Goal: Task Accomplishment & Management: Use online tool/utility

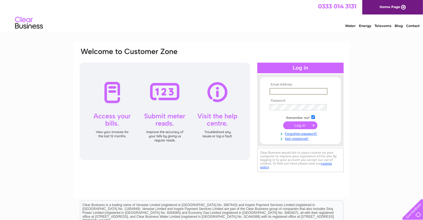
click at [221, 90] on input "text" at bounding box center [298, 91] width 58 height 7
type input "pilleth.hoods29@gmail.com"
click at [221, 124] on input "submit" at bounding box center [300, 125] width 34 height 8
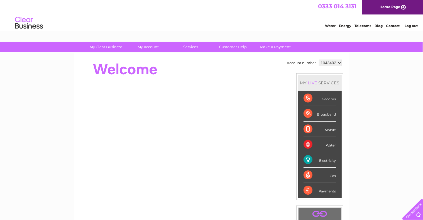
click at [339, 63] on select "1043402" at bounding box center [330, 63] width 23 height 7
click at [355, 70] on div "My Clear Business Login Details My Details My Preferences Link Account My Accou…" at bounding box center [211, 198] width 423 height 313
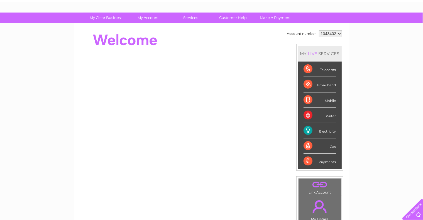
scroll to position [33, 0]
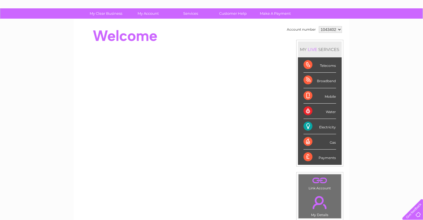
click at [320, 186] on td ". Link Account" at bounding box center [319, 183] width 43 height 18
click at [319, 179] on link "." at bounding box center [320, 181] width 40 height 10
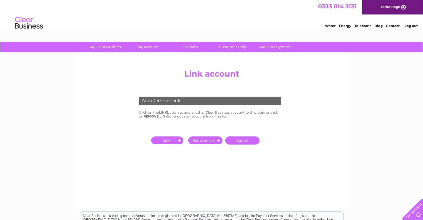
click at [174, 139] on input "submit" at bounding box center [168, 140] width 34 height 8
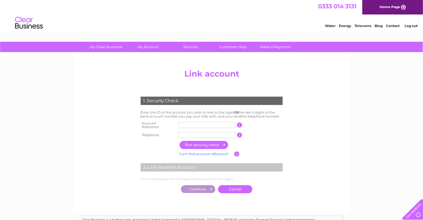
click at [157, 166] on div "2. Link Another Account" at bounding box center [212, 167] width 142 height 8
click at [179, 123] on input "text" at bounding box center [206, 125] width 57 height 6
type input "1067004"
click at [183, 132] on input "text" at bounding box center [206, 135] width 57 height 6
type input "01547560272"
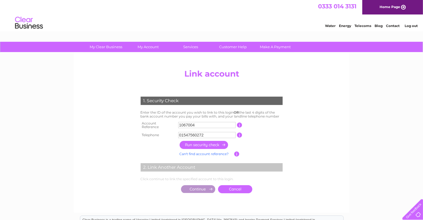
click at [202, 143] on input "button" at bounding box center [203, 145] width 49 height 8
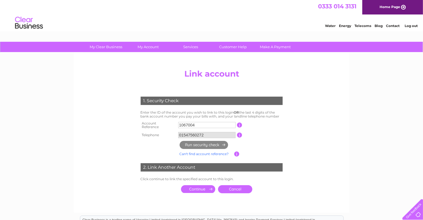
click at [201, 186] on input "submit" at bounding box center [198, 189] width 34 height 8
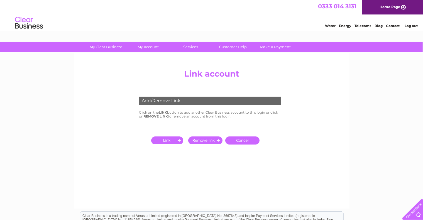
click at [170, 140] on input "submit" at bounding box center [168, 140] width 34 height 8
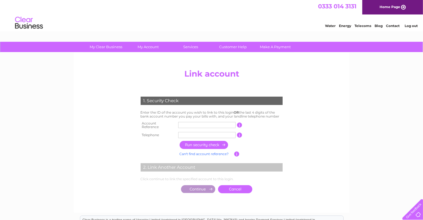
click at [180, 124] on input "text" at bounding box center [206, 125] width 57 height 6
type input "1083249"
click at [171, 131] on th "Telephone" at bounding box center [158, 134] width 38 height 9
click at [180, 132] on input "text" at bounding box center [206, 135] width 57 height 6
type input "01547560272"
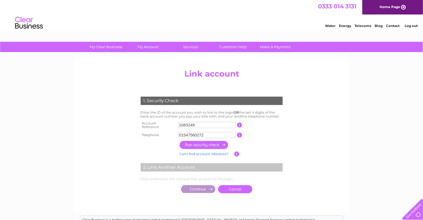
click at [202, 143] on input "button" at bounding box center [203, 145] width 49 height 8
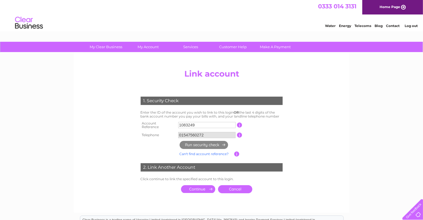
click at [200, 186] on input "submit" at bounding box center [198, 189] width 34 height 8
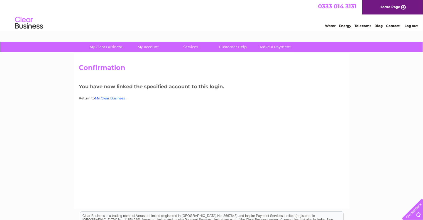
click at [344, 26] on link "Energy" at bounding box center [345, 26] width 12 height 4
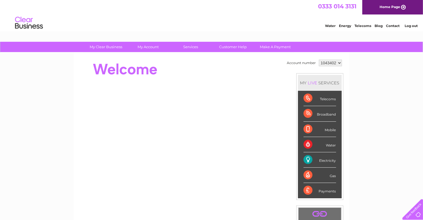
click at [339, 62] on select "1043402 1067004 1083249" at bounding box center [330, 63] width 23 height 7
click at [359, 68] on div "My Clear Business Login Details My Details My Preferences Link Account My Accou…" at bounding box center [211, 198] width 423 height 313
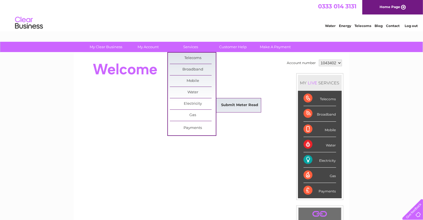
click at [236, 104] on link "Submit Meter Read" at bounding box center [239, 105] width 46 height 11
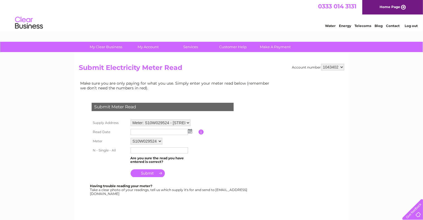
click at [189, 132] on img at bounding box center [190, 131] width 4 height 4
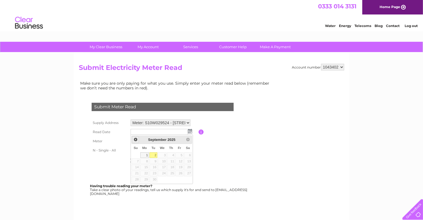
click at [136, 139] on span "Prev" at bounding box center [135, 139] width 4 height 4
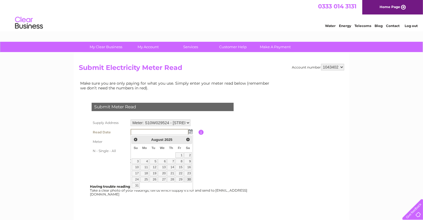
click at [190, 179] on link "30" at bounding box center [188, 180] width 8 height 6
type input "2025/08/30"
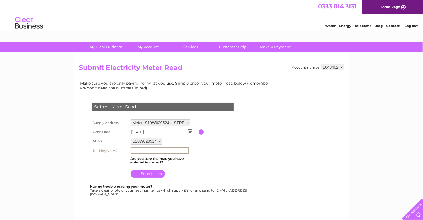
click at [137, 151] on input "text" at bounding box center [159, 150] width 58 height 7
type input "88484"
click at [144, 173] on input "submit" at bounding box center [147, 173] width 34 height 8
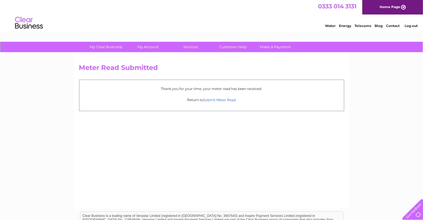
click at [217, 100] on link "Submit Meter Read" at bounding box center [219, 100] width 32 height 4
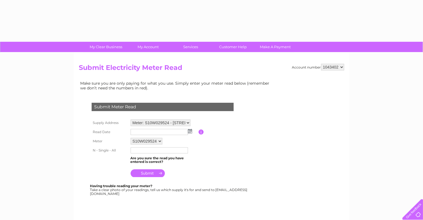
click at [341, 66] on select "1043402 1067004 1083249" at bounding box center [332, 67] width 23 height 7
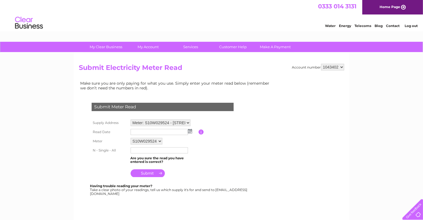
select select "1067004"
click at [321, 64] on select "1043402 1067004 1083249" at bounding box center [332, 67] width 23 height 7
click at [190, 132] on img at bounding box center [190, 131] width 4 height 4
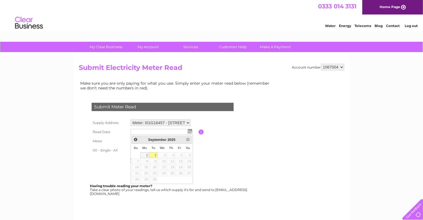
click at [134, 139] on span "Prev" at bounding box center [135, 139] width 4 height 4
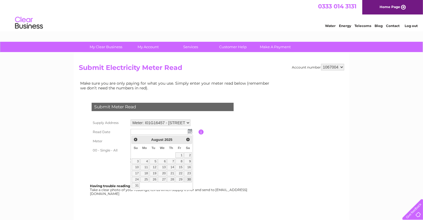
click at [190, 178] on link "30" at bounding box center [188, 180] width 8 height 6
type input "2025/08/30"
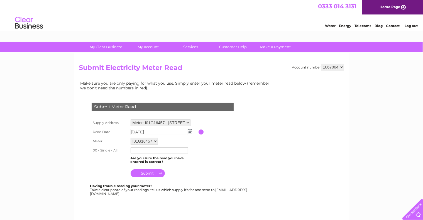
click at [133, 150] on input "text" at bounding box center [158, 150] width 57 height 6
type input "73354"
click at [149, 173] on input "submit" at bounding box center [147, 173] width 34 height 8
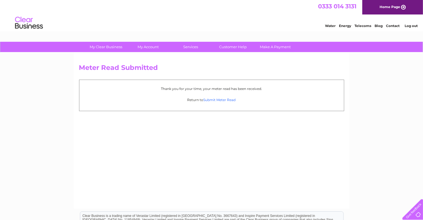
click at [215, 98] on link "Submit Meter Read" at bounding box center [219, 100] width 32 height 4
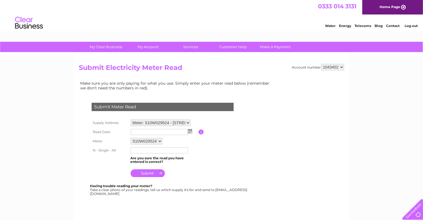
click at [341, 66] on select "1043402 1067004 1083249" at bounding box center [332, 67] width 23 height 7
select select "1083249"
click at [321, 64] on select "1043402 1067004 1083249" at bounding box center [332, 67] width 23 height 7
click at [190, 132] on img at bounding box center [190, 131] width 4 height 4
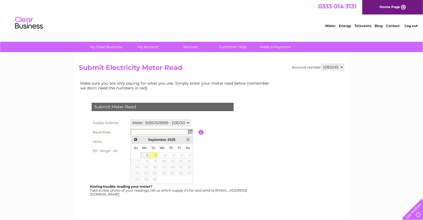
click at [135, 139] on span "Prev" at bounding box center [135, 139] width 4 height 4
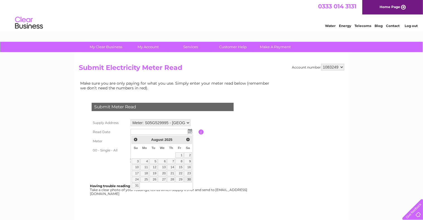
click at [188, 178] on link "30" at bounding box center [188, 180] width 8 height 6
type input "2025/08/30"
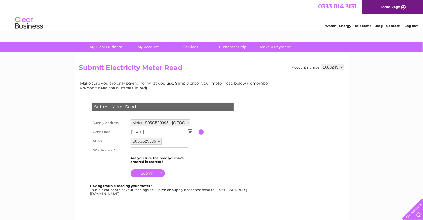
click at [135, 148] on input "text" at bounding box center [158, 150] width 57 height 6
type input "565"
click at [147, 173] on input "submit" at bounding box center [147, 174] width 34 height 8
